Goal: Task Accomplishment & Management: Manage account settings

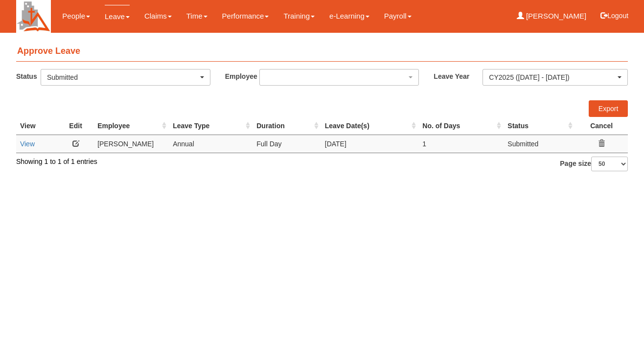
select select "50"
click at [32, 144] on link "View" at bounding box center [27, 144] width 15 height 8
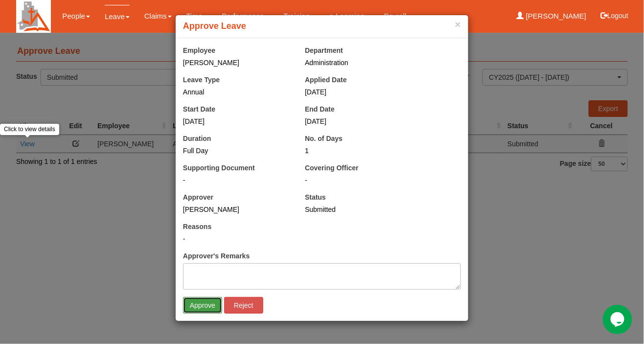
click at [204, 307] on input "Approve" at bounding box center [202, 305] width 39 height 17
select select "50"
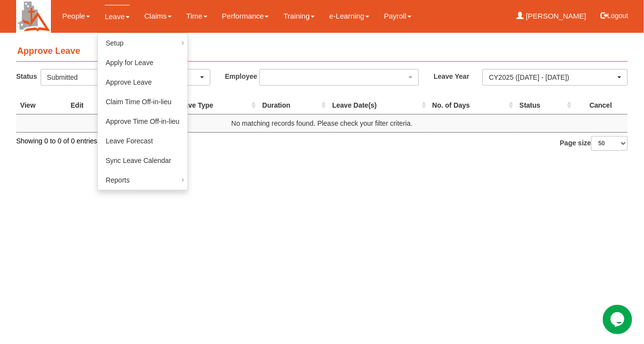
click at [114, 21] on link "Leave" at bounding box center [117, 16] width 25 height 23
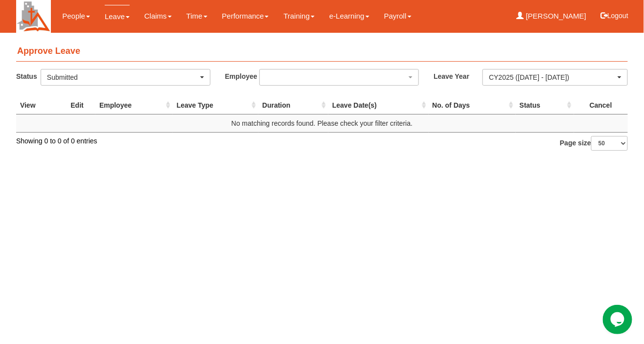
click at [125, 23] on link "Leave" at bounding box center [117, 16] width 25 height 23
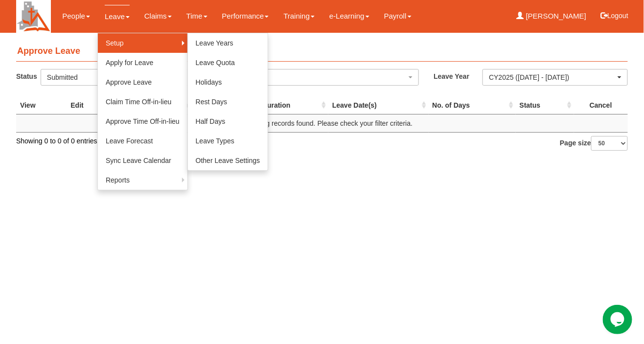
click at [134, 48] on link "Setup" at bounding box center [143, 43] width 90 height 20
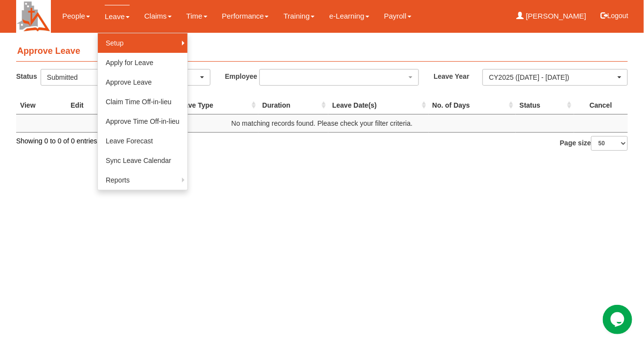
click at [154, 45] on link "Setup" at bounding box center [143, 43] width 90 height 20
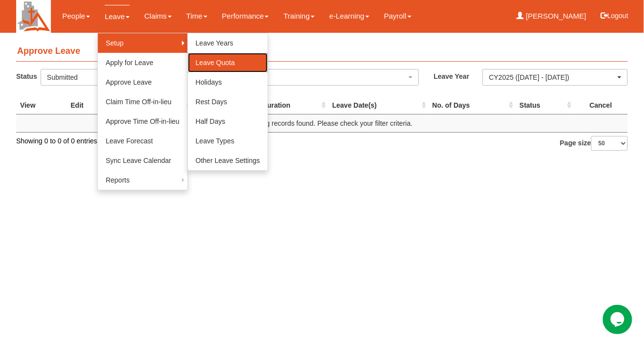
click at [224, 66] on link "Leave Quota" at bounding box center [228, 63] width 80 height 20
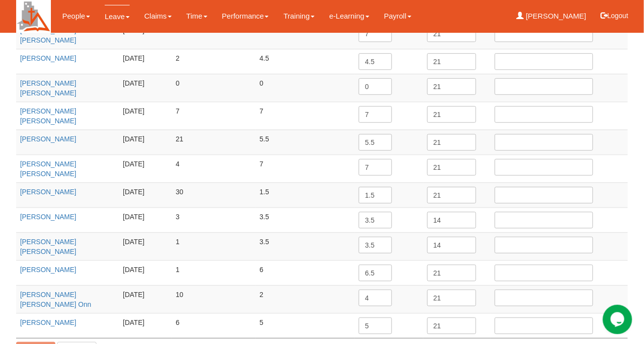
scroll to position [213, 0]
